Goal: Navigation & Orientation: Find specific page/section

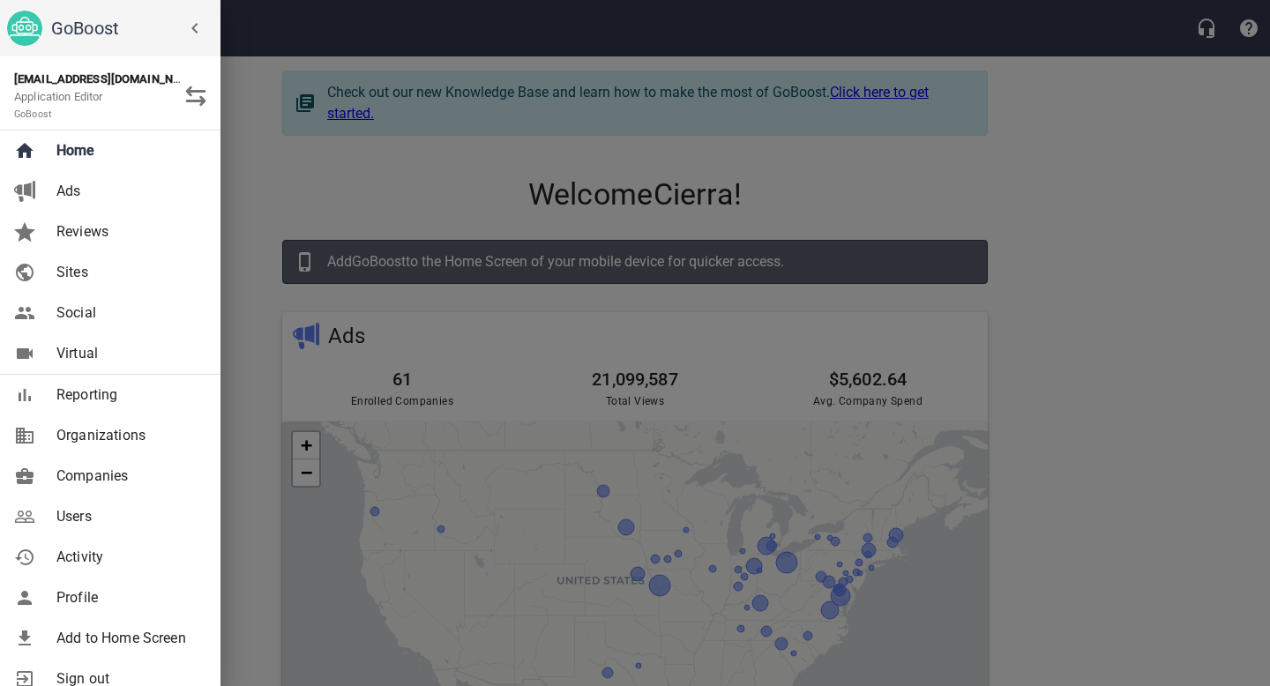
click at [123, 475] on span "Companies" at bounding box center [127, 476] width 143 height 21
